Goal: Task Accomplishment & Management: Use online tool/utility

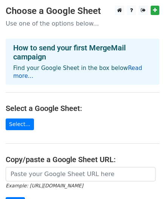
click at [122, 67] on link "Read more..." at bounding box center [77, 72] width 129 height 15
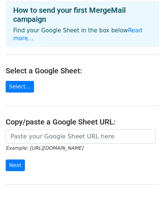
scroll to position [75, 0]
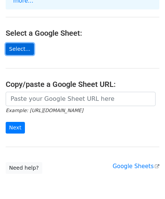
click at [19, 43] on link "Select..." at bounding box center [20, 49] width 28 height 12
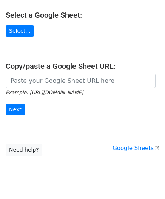
scroll to position [101, 0]
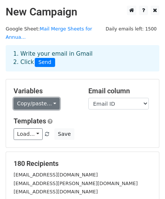
click at [50, 98] on link "Copy/paste..." at bounding box center [37, 104] width 46 height 12
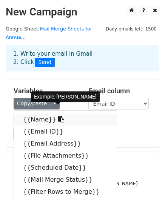
click at [34, 115] on link "{{Name}}" at bounding box center [65, 120] width 102 height 12
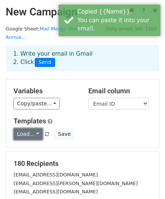
click at [35, 128] on link "Load..." at bounding box center [28, 134] width 29 height 12
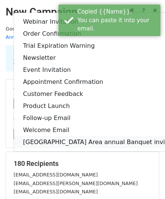
click at [35, 136] on link "Sewa Bay Area annual Banquet invitation 2025" at bounding box center [111, 142] width 194 height 12
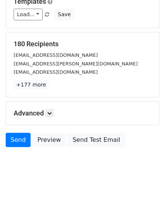
scroll to position [122, 0]
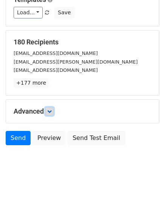
click at [52, 109] on icon at bounding box center [49, 111] width 5 height 5
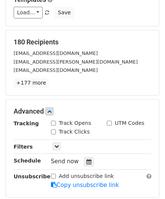
click at [55, 121] on input "Track Opens" at bounding box center [53, 123] width 5 height 5
checkbox input "true"
click at [51, 129] on div "Tracking Track Opens UTM Codes Track Clicks Filters Only include spreadsheet ro…" at bounding box center [83, 154] width 138 height 70
click at [52, 130] on input "Track Clicks" at bounding box center [53, 132] width 5 height 5
checkbox input "true"
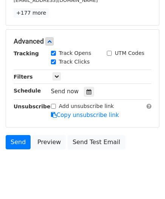
scroll to position [195, 0]
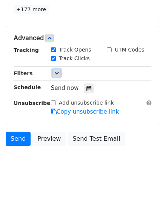
click at [57, 71] on icon at bounding box center [56, 73] width 5 height 5
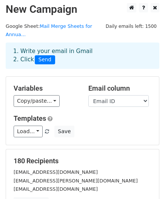
scroll to position [0, 0]
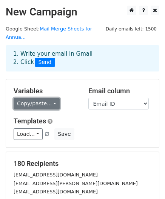
click at [47, 98] on link "Copy/paste..." at bounding box center [37, 104] width 46 height 12
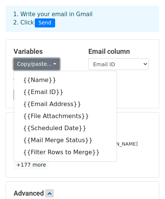
scroll to position [38, 0]
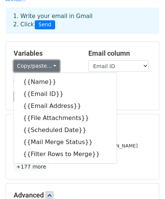
click at [52, 60] on link "Copy/paste..." at bounding box center [37, 66] width 46 height 12
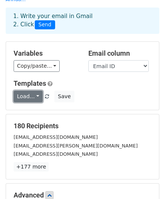
click at [36, 91] on link "Load..." at bounding box center [28, 97] width 29 height 12
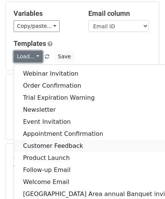
scroll to position [188, 0]
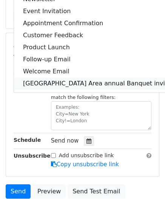
click at [71, 78] on link "Sewa Bay Area annual Banquet invitation 2025" at bounding box center [111, 84] width 194 height 12
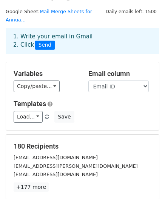
scroll to position [0, 0]
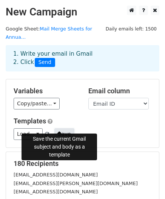
click at [63, 128] on button "Save" at bounding box center [64, 134] width 20 height 12
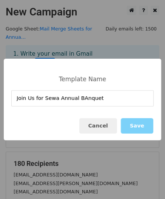
drag, startPoint x: 103, startPoint y: 101, endPoint x: 11, endPoint y: 99, distance: 92.0
click at [11, 99] on input "Join Us for Sewa Annual BAnquet" at bounding box center [82, 98] width 142 height 16
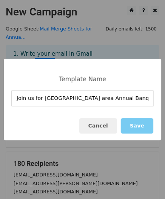
type input "Join us for Sewa Bay area Annual Banquet 2025"
click at [135, 128] on button "Save" at bounding box center [137, 125] width 32 height 15
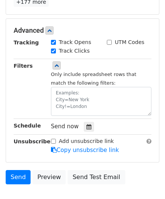
scroll to position [241, 0]
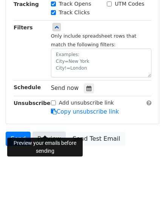
click at [53, 132] on link "Preview" at bounding box center [48, 139] width 33 height 14
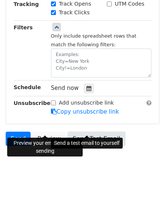
click at [102, 132] on link "Send Test Email" at bounding box center [95, 139] width 57 height 14
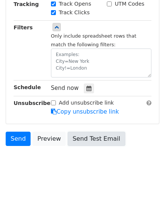
click at [89, 132] on link "Send Test Email" at bounding box center [95, 139] width 57 height 14
